Goal: Find contact information: Find contact information

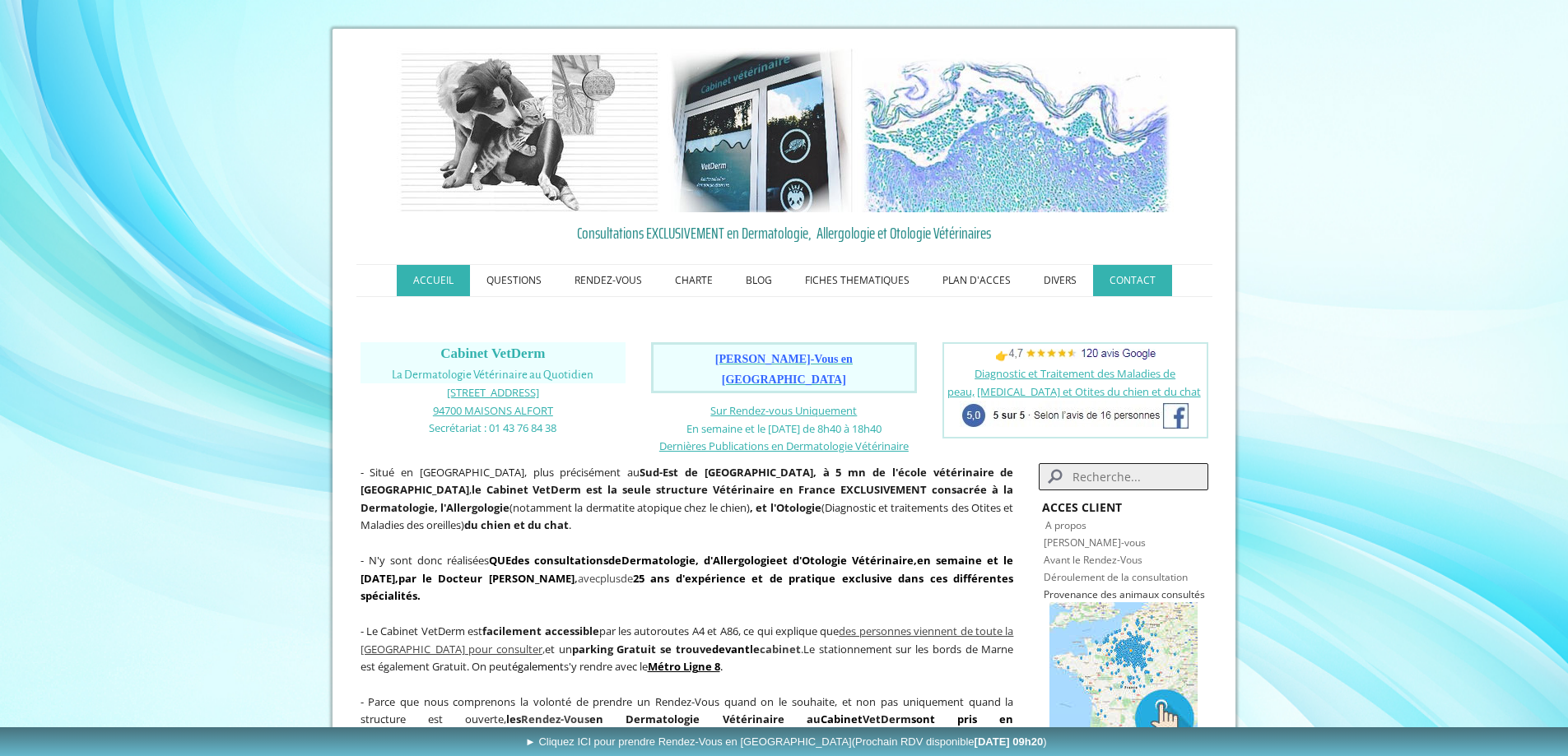
click at [1128, 273] on link "CONTACT" at bounding box center [1132, 281] width 79 height 32
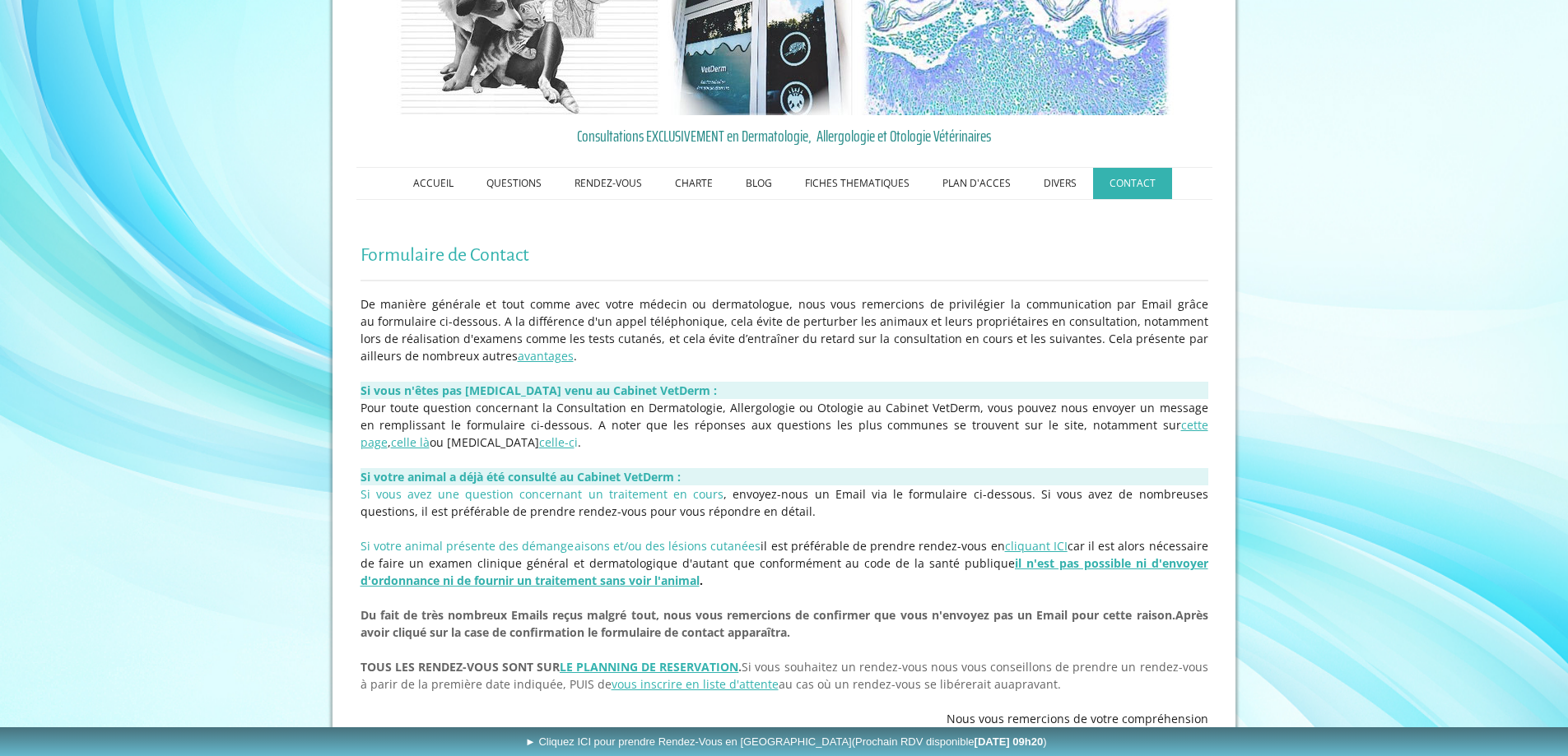
scroll to position [137, 0]
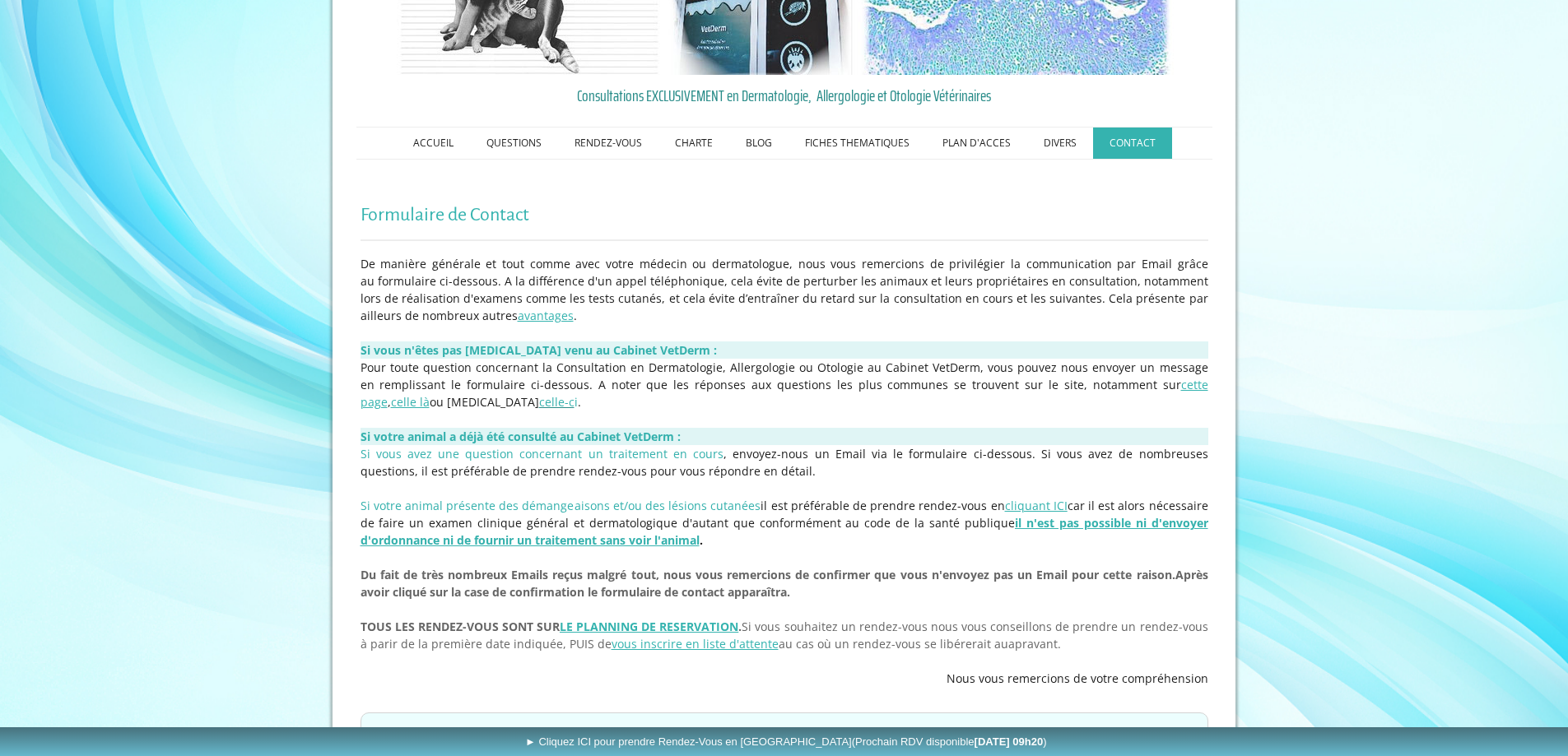
click at [539, 403] on span "celle-c" at bounding box center [557, 402] width 35 height 16
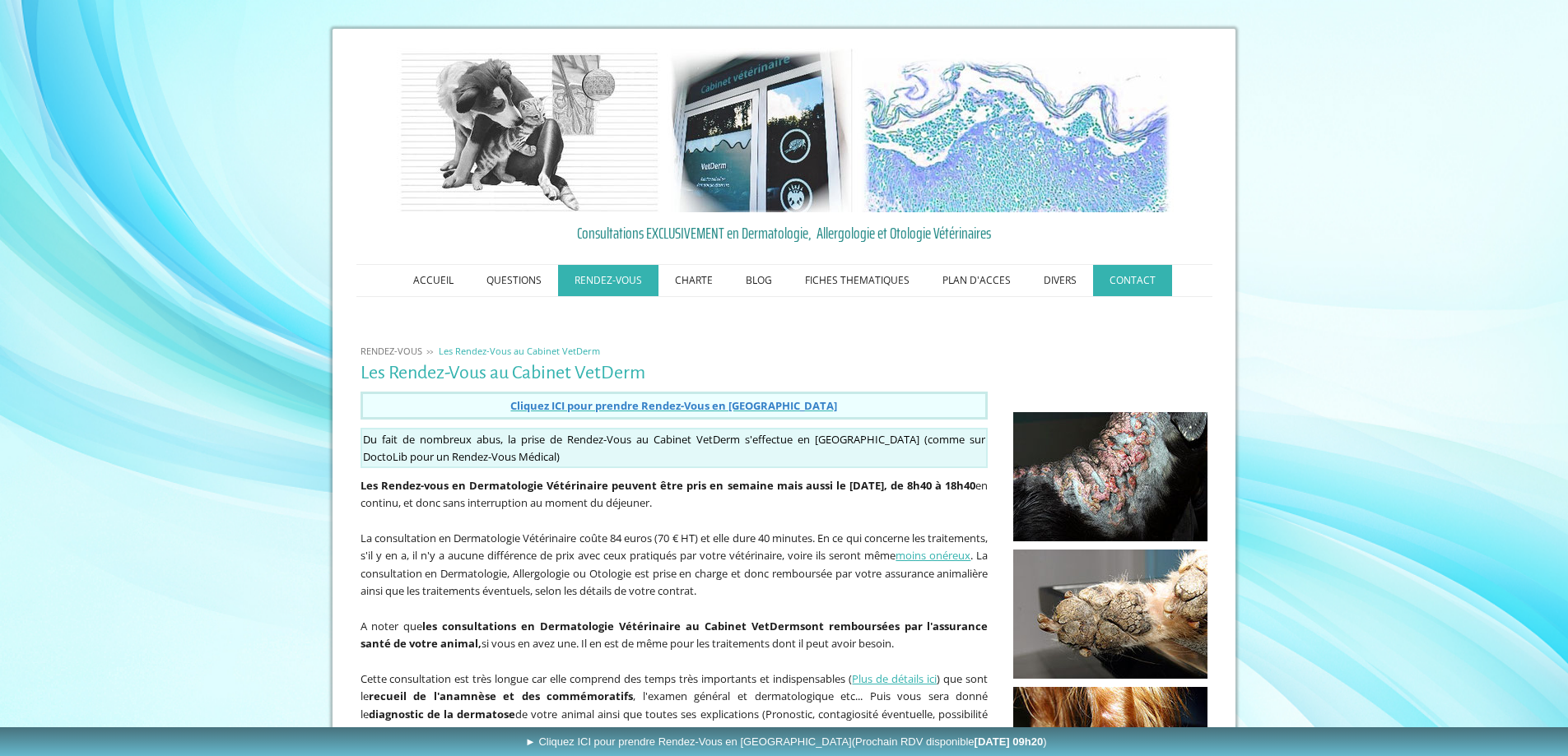
click at [1164, 279] on link "CONTACT" at bounding box center [1132, 281] width 79 height 32
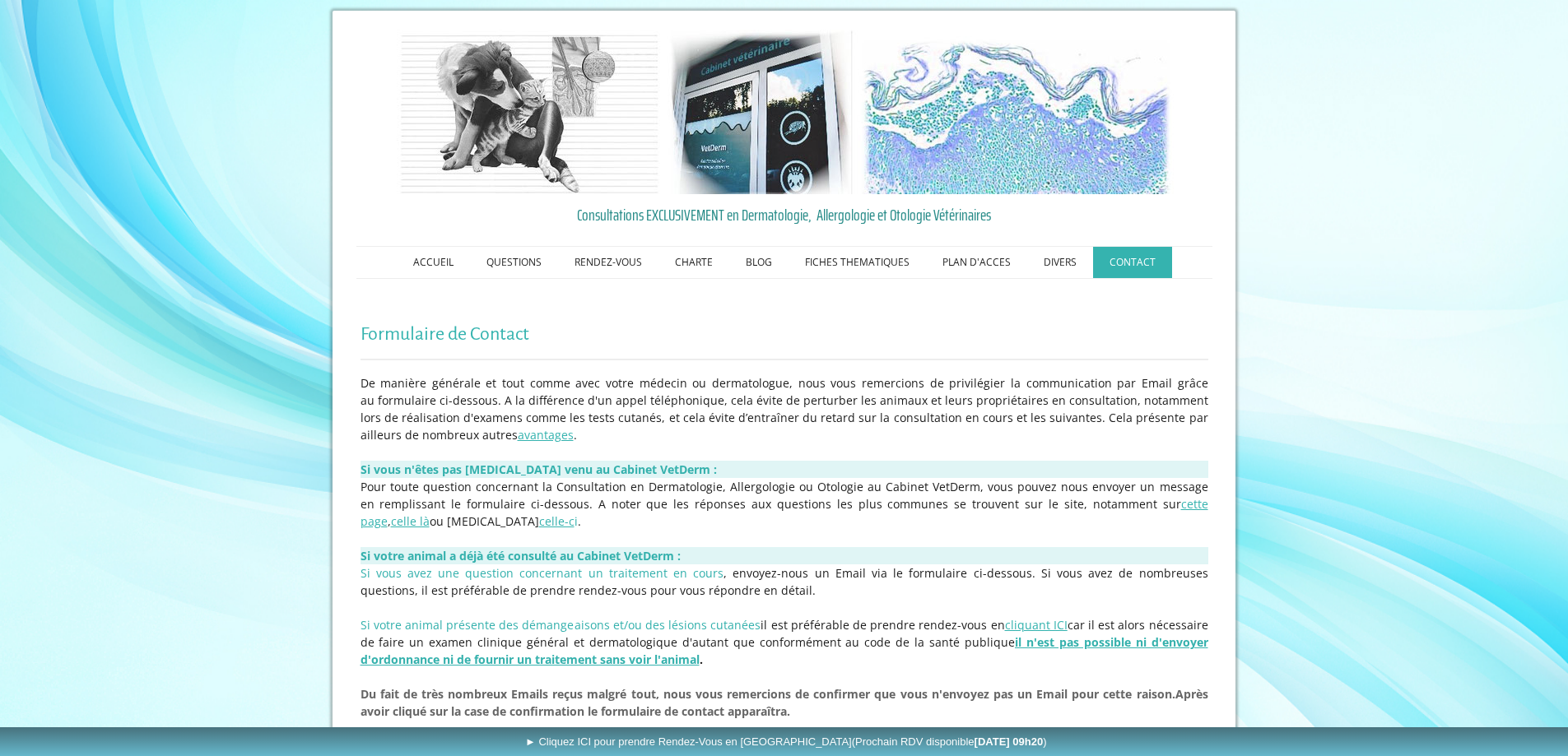
scroll to position [15, 0]
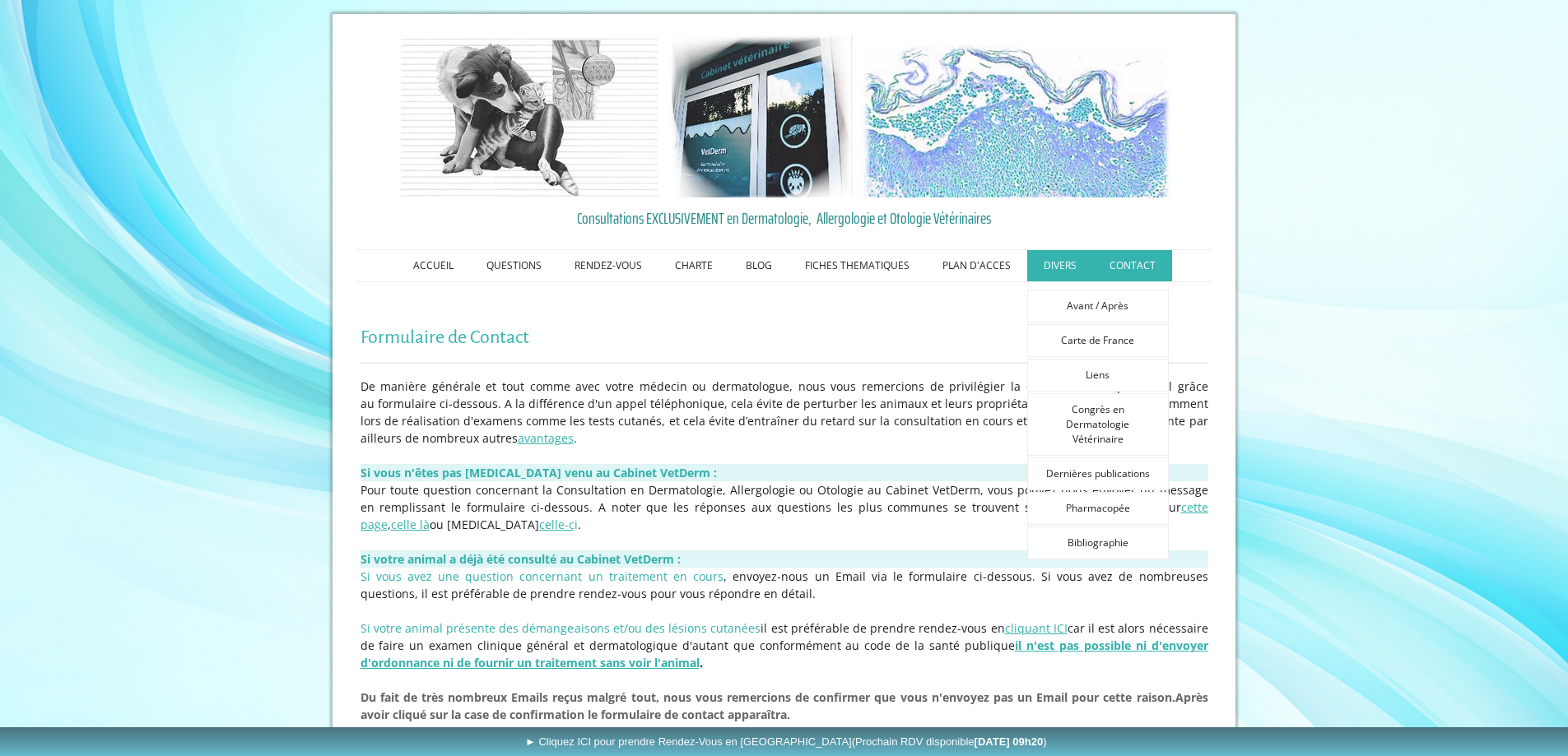
click at [1074, 272] on link "DIVERS" at bounding box center [1059, 266] width 66 height 32
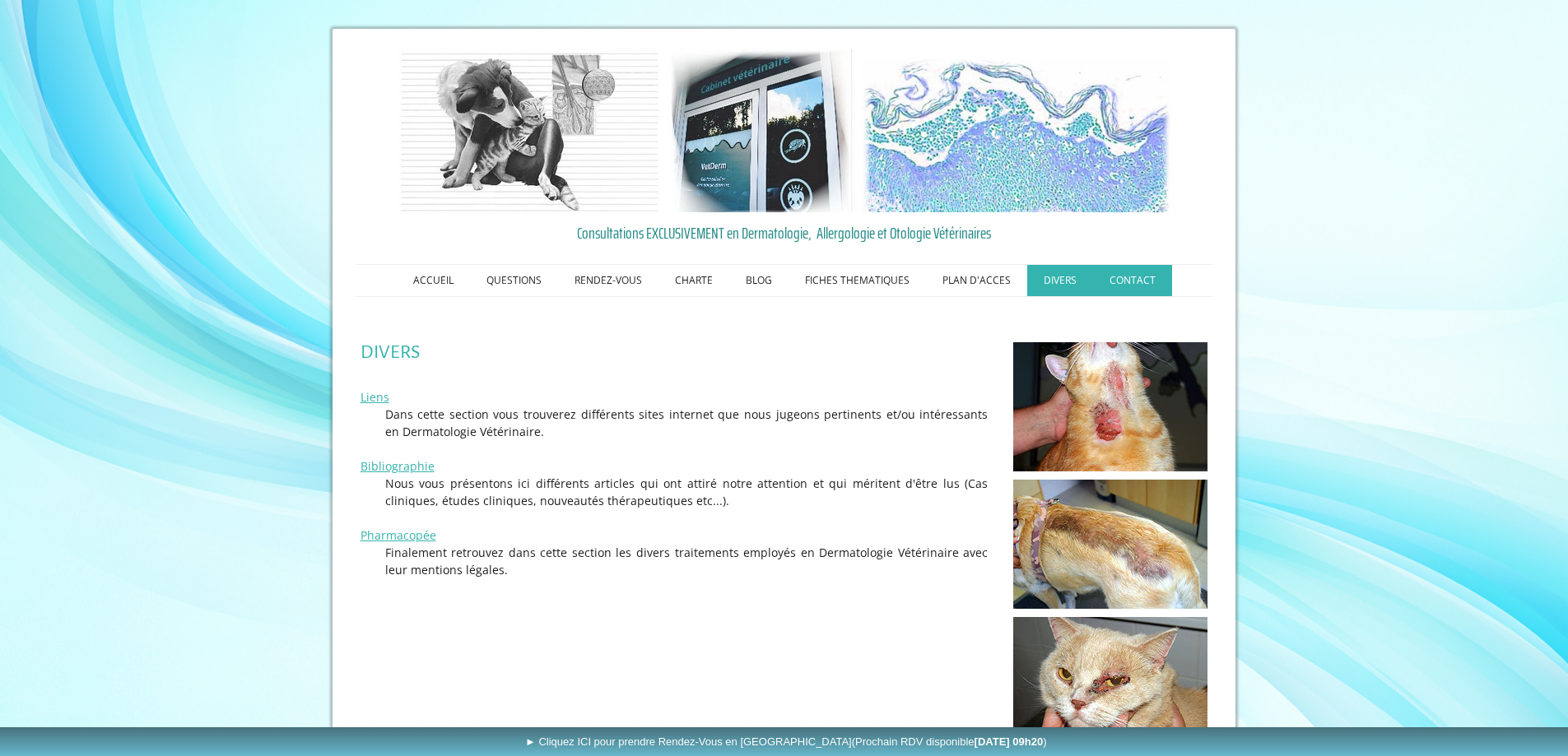
click at [1116, 268] on link "CONTACT" at bounding box center [1132, 281] width 79 height 32
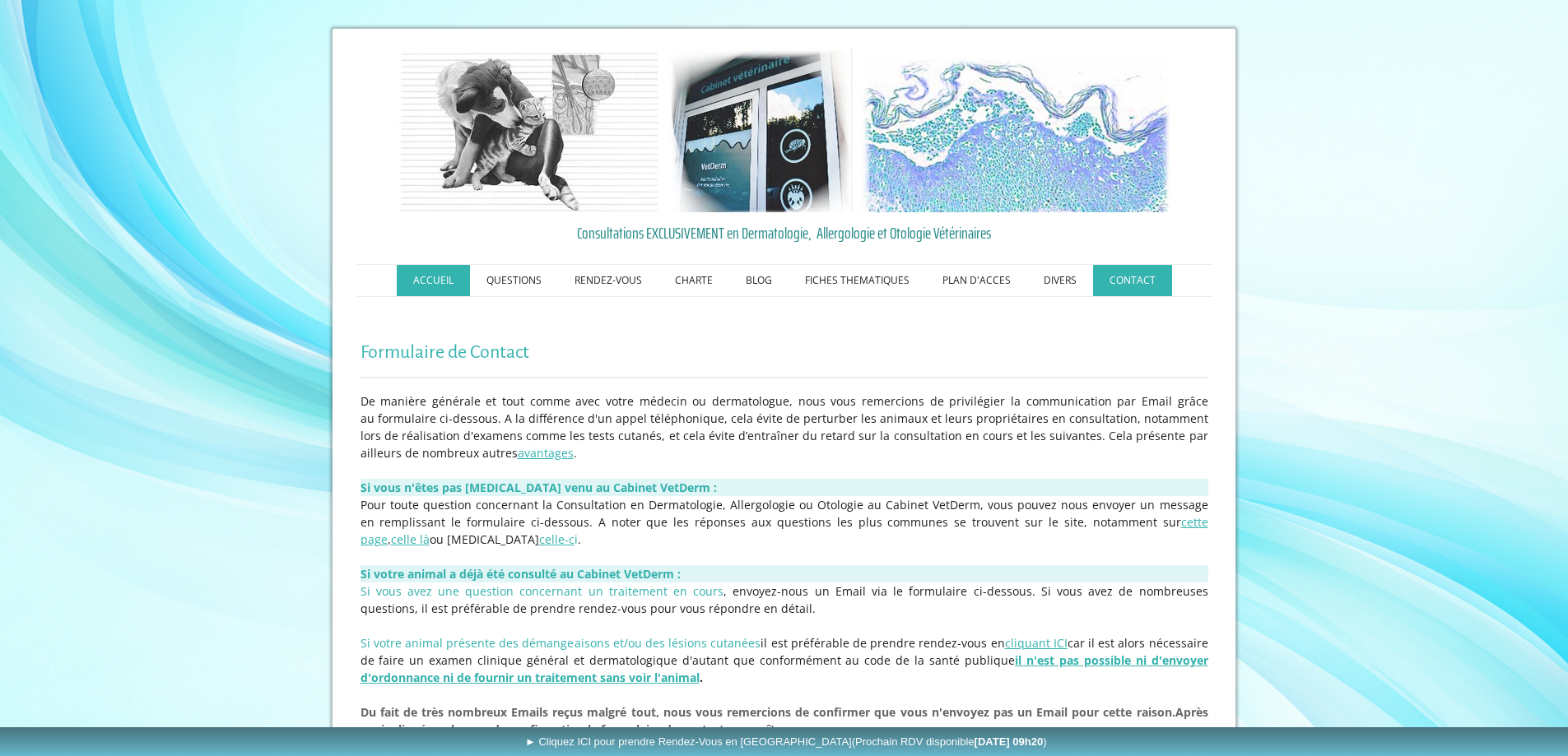
click at [455, 287] on link "ACCUEIL" at bounding box center [433, 281] width 73 height 32
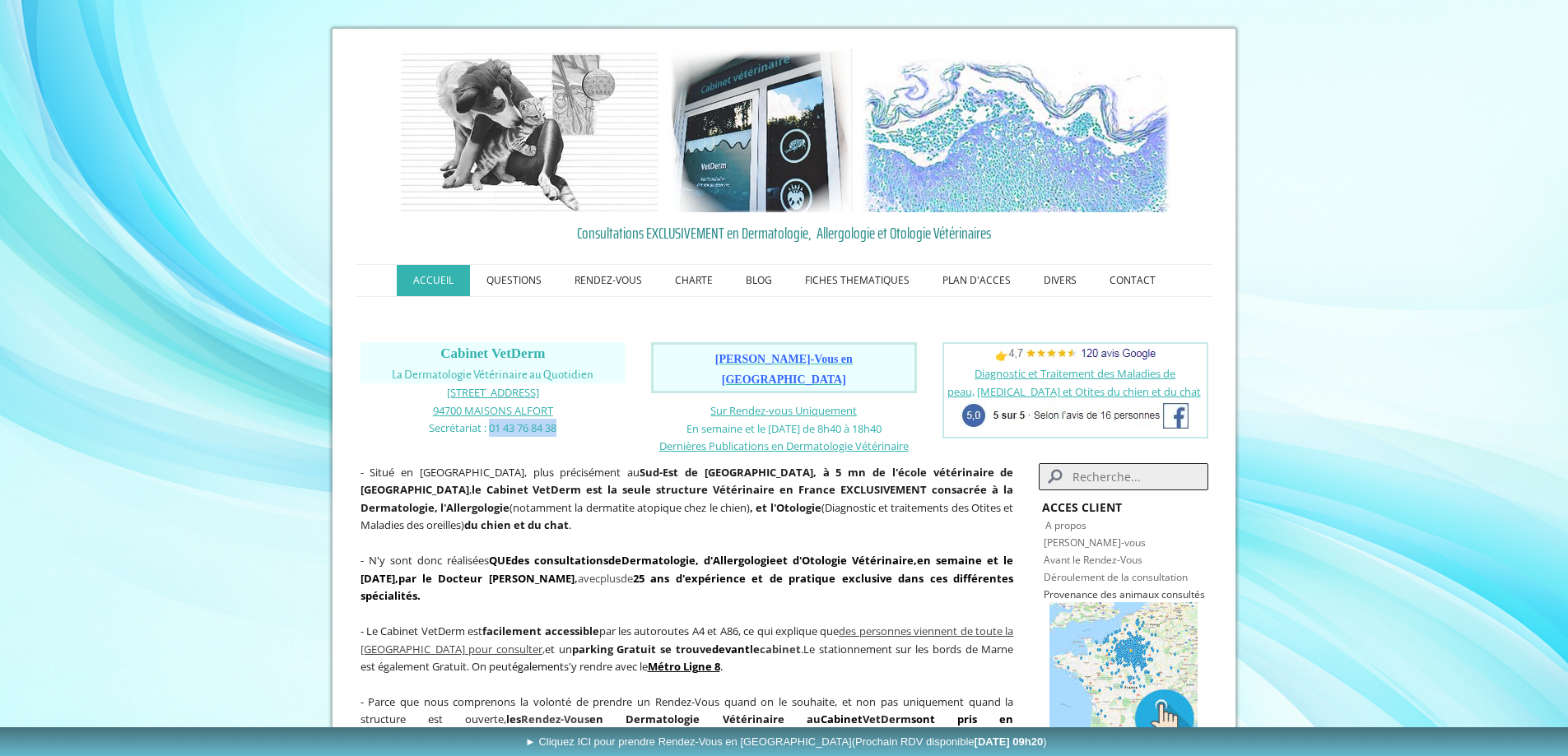
drag, startPoint x: 577, startPoint y: 429, endPoint x: 490, endPoint y: 431, distance: 87.0
click at [490, 431] on p "Secrétariat : 01 43 76 84 38" at bounding box center [494, 428] width 266 height 18
copy span "01 43 76 84 38"
